Goal: Task Accomplishment & Management: Manage account settings

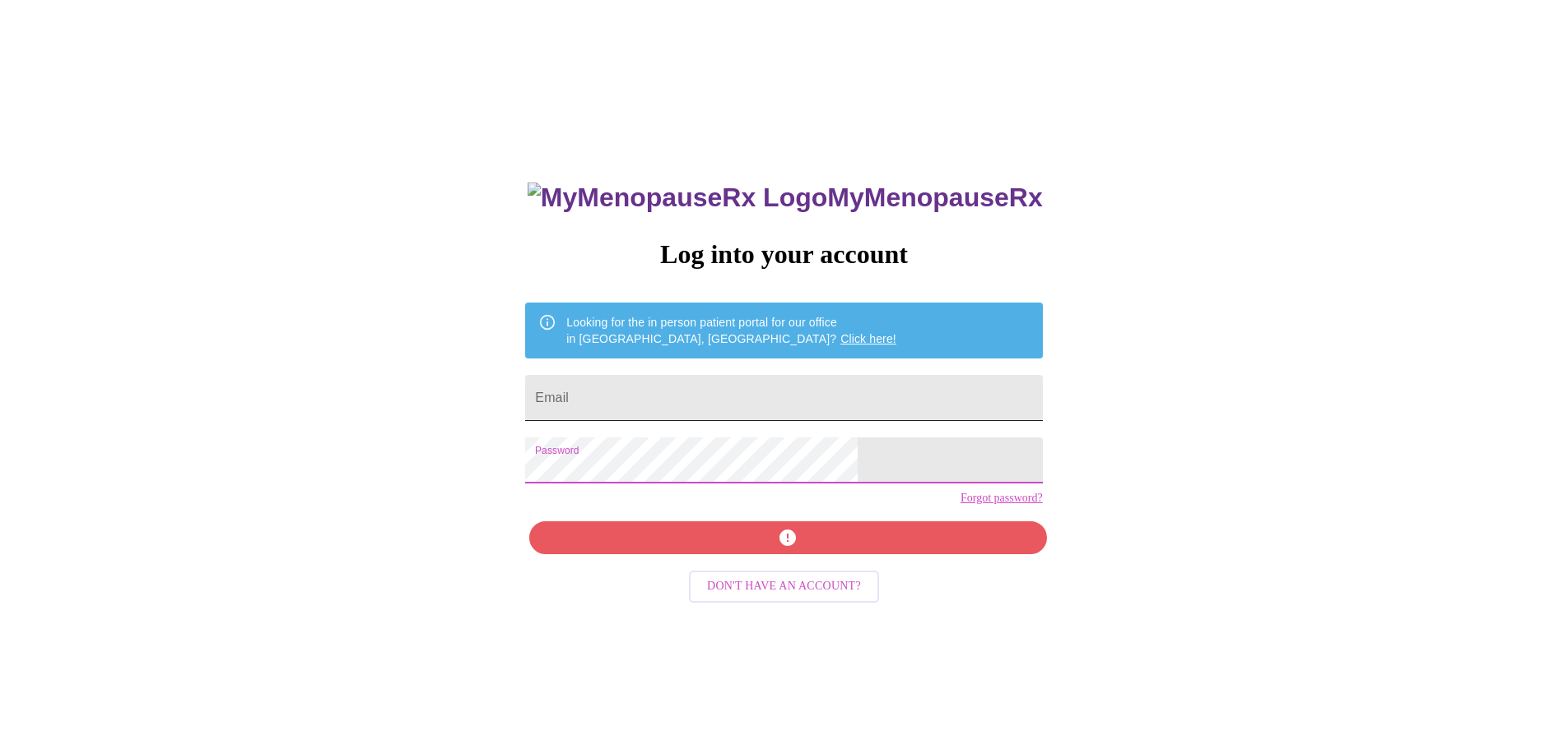
click at [854, 395] on input "Email" at bounding box center [783, 398] width 517 height 46
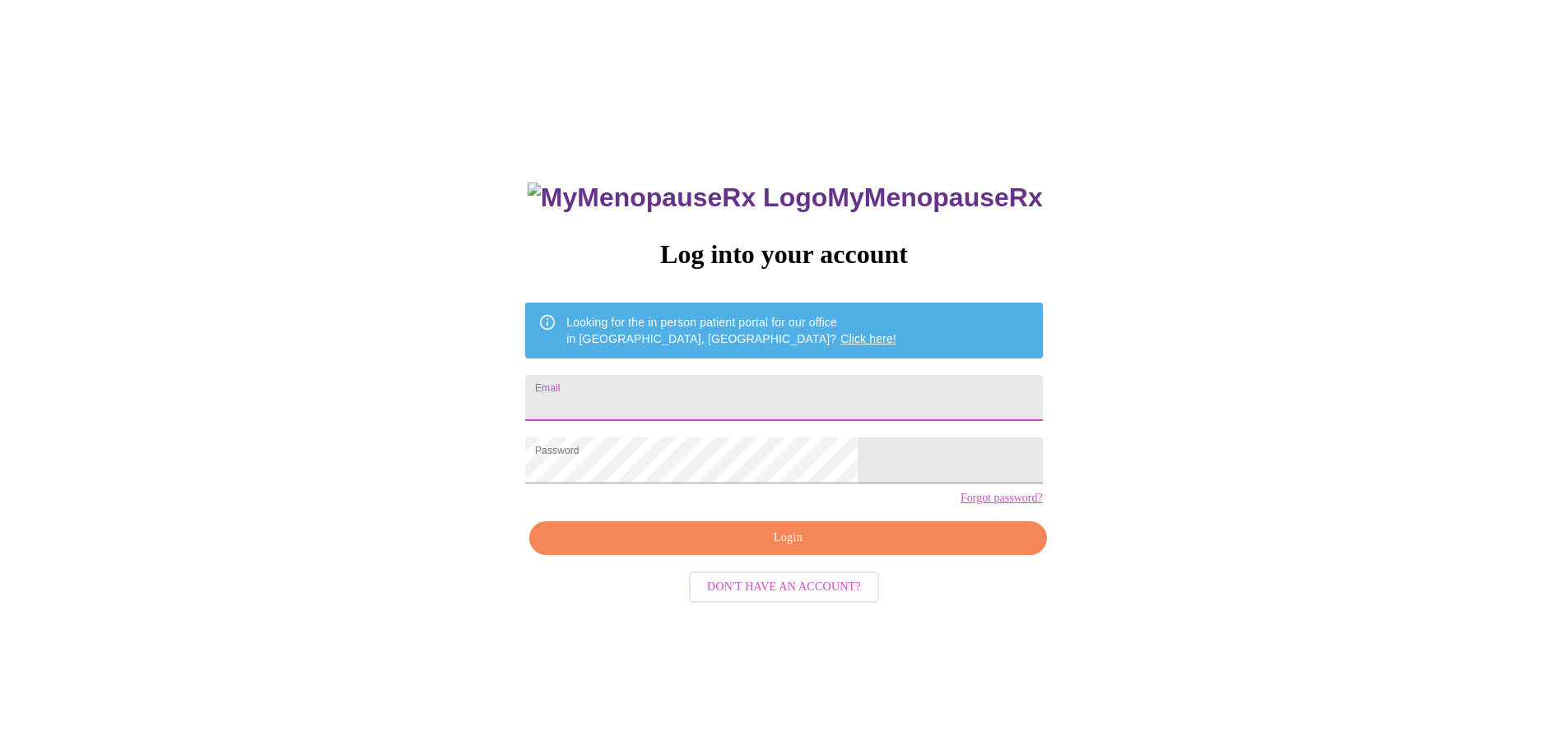
type input "deanna.worldtraveler@gmail.com"
click at [764, 548] on span "Login" at bounding box center [787, 538] width 479 height 20
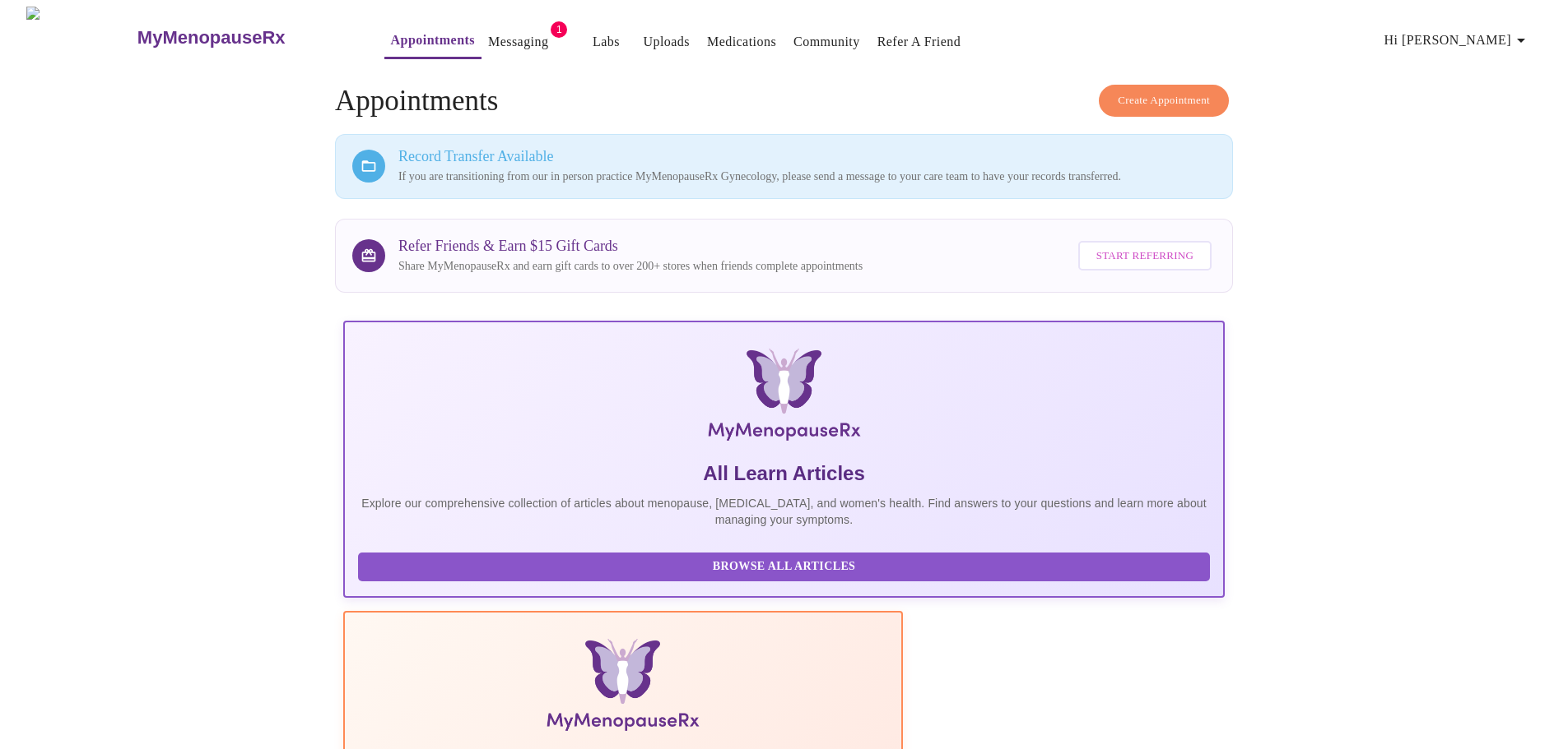
click at [488, 30] on link "Messaging" at bounding box center [519, 42] width 60 height 23
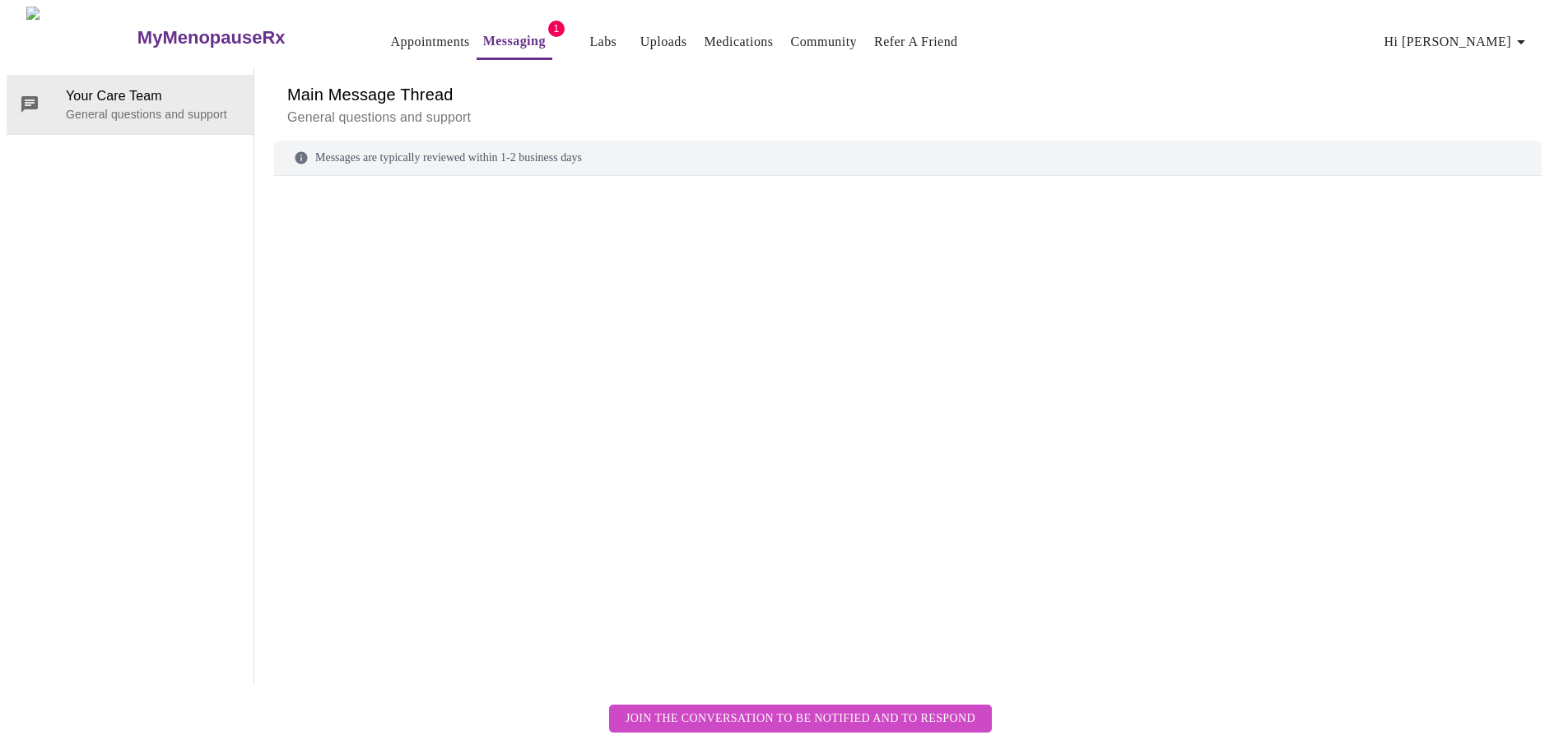
scroll to position [62, 0]
